Goal: Navigation & Orientation: Find specific page/section

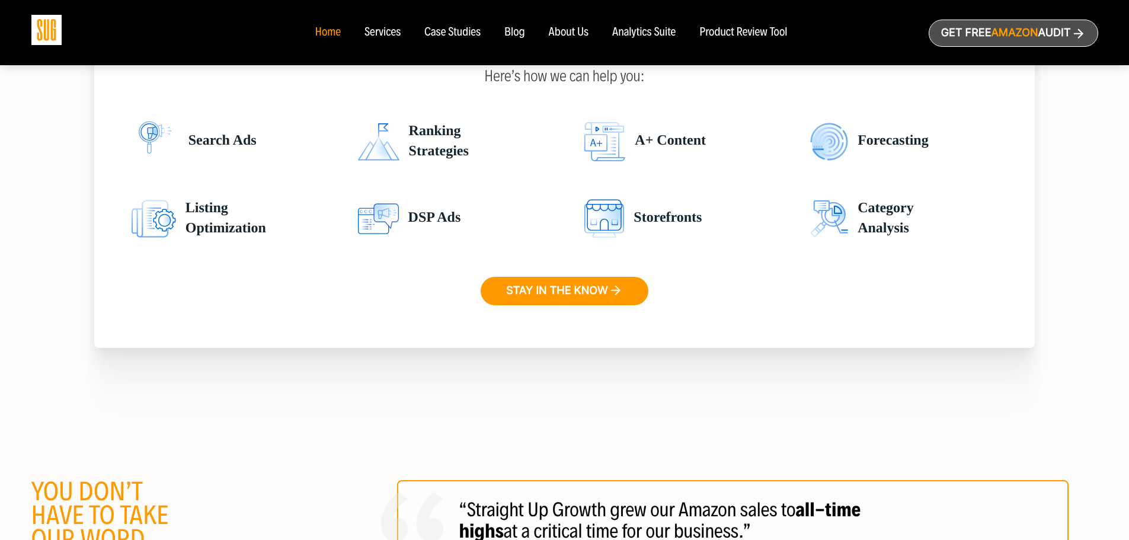
scroll to position [1907, 0]
click at [572, 31] on div "About Us" at bounding box center [569, 32] width 40 height 13
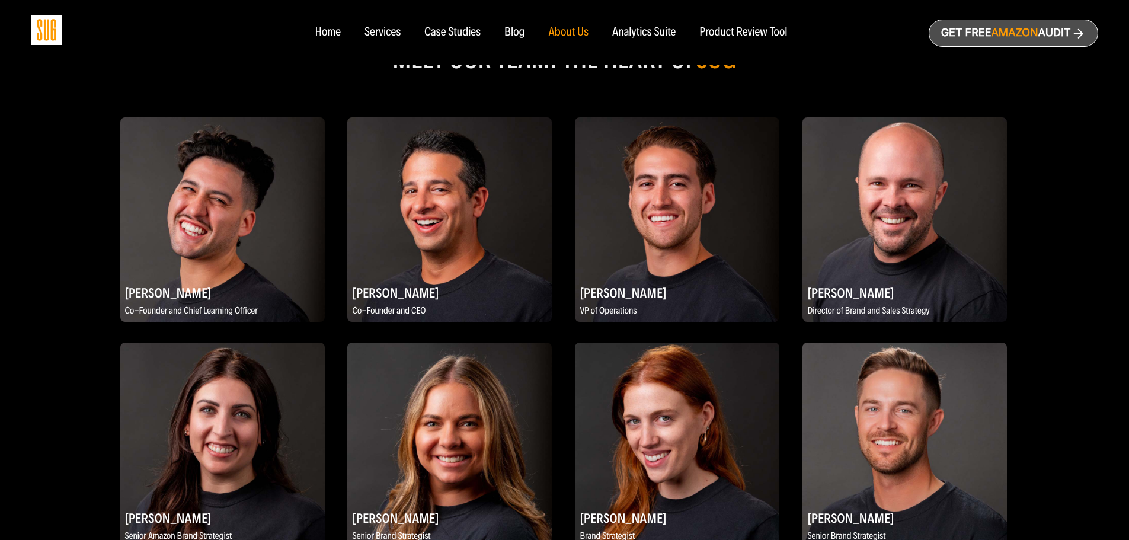
scroll to position [664, 0]
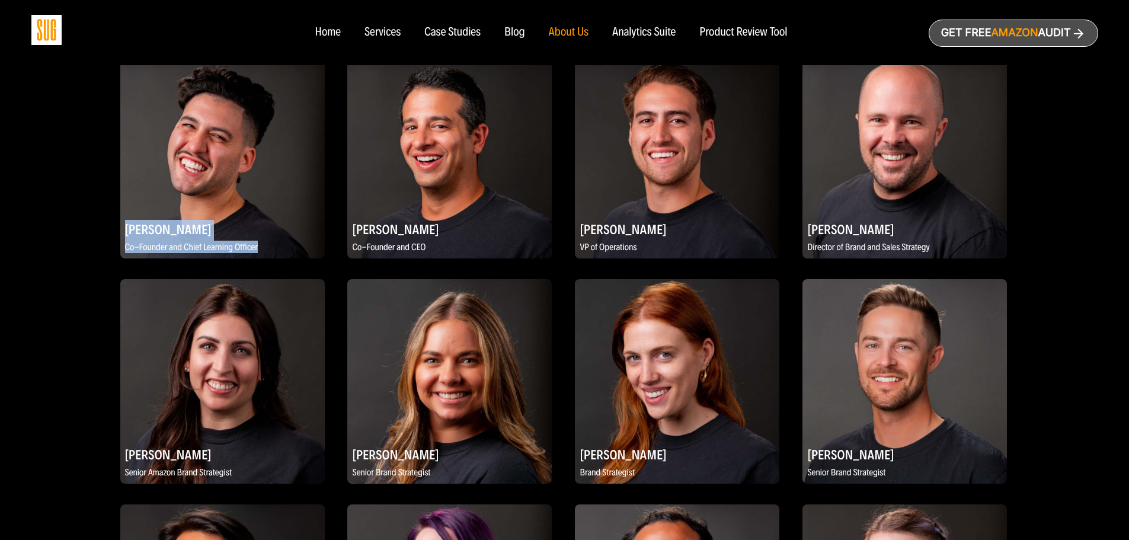
drag, startPoint x: 255, startPoint y: 248, endPoint x: 120, endPoint y: 234, distance: 136.0
click at [120, 234] on div "Daniel Tejada Co-Founder and Chief Learning Officer" at bounding box center [222, 237] width 205 height 38
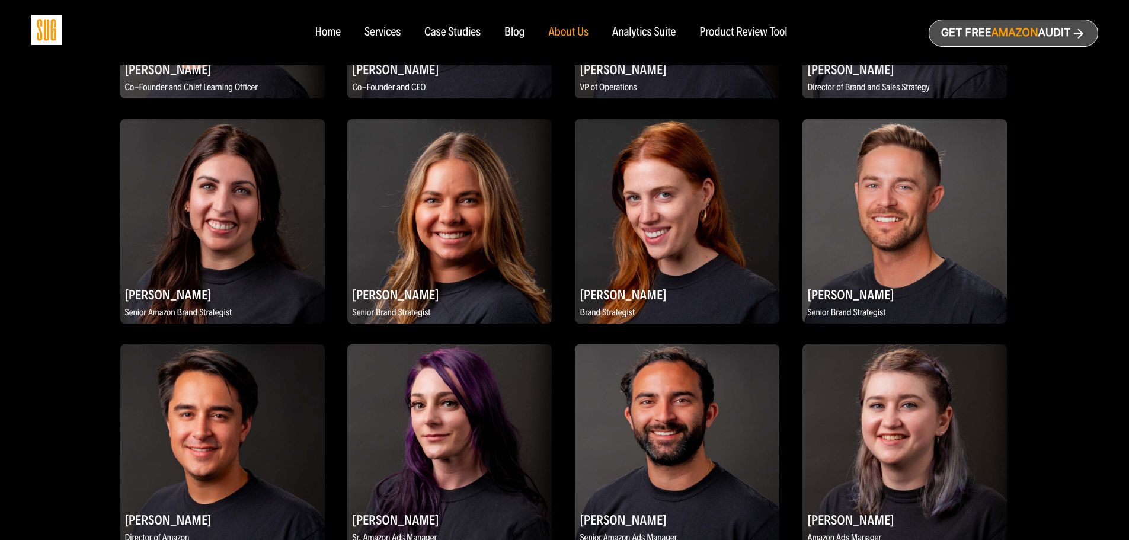
scroll to position [936, 0]
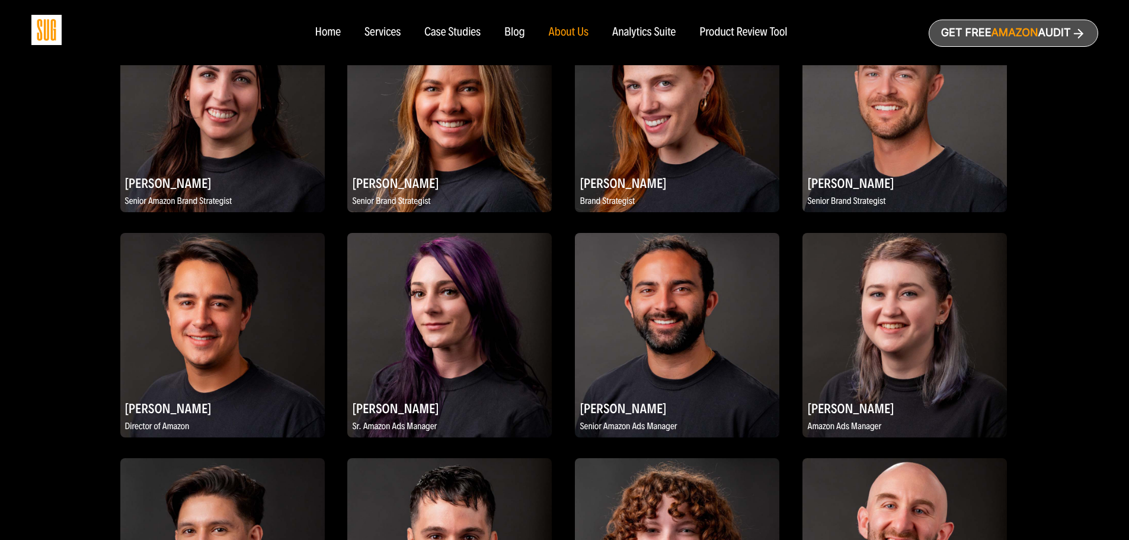
click at [333, 33] on div "Home" at bounding box center [327, 32] width 25 height 13
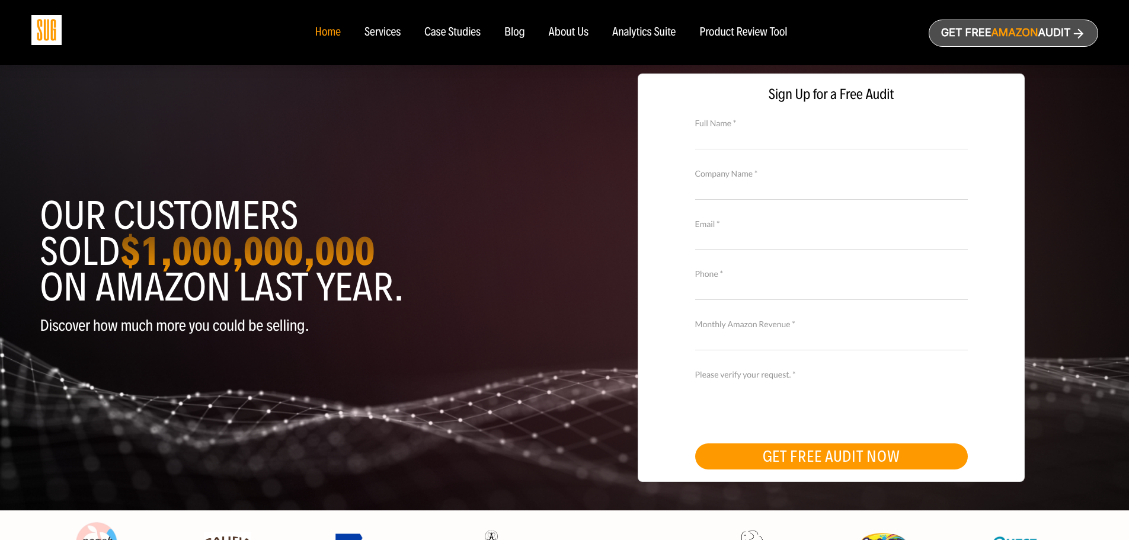
click at [567, 29] on div "About Us" at bounding box center [569, 32] width 40 height 13
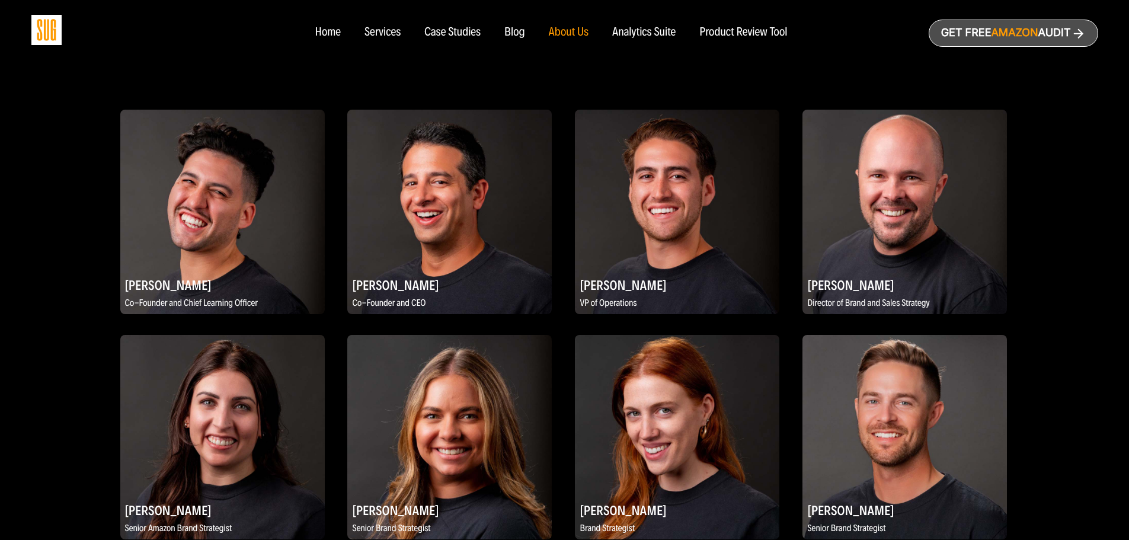
scroll to position [593, 0]
